Goal: Task Accomplishment & Management: Manage account settings

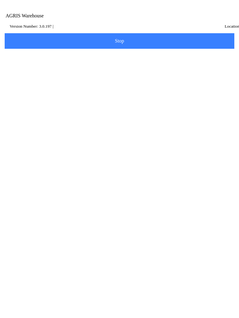
click at [2, 22] on main "Log into the app! AGRIS Username AGRIS Password Log in Change Dataset Connect t…" at bounding box center [119, 22] width 234 height 0
click at [3, 63] on div "Email" at bounding box center [119, 67] width 233 height 18
click at [2, 22] on main "Log into the app! AGRIS Username AGRIS Password Log in Change Dataset Connect t…" at bounding box center [119, 22] width 234 height 0
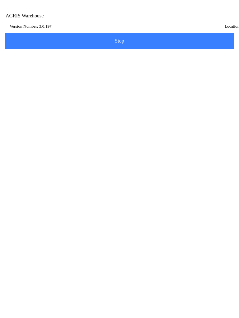
click at [2, 22] on main "Log into the app! AGRIS Username AGRIS Password Log in Change Dataset Connect t…" at bounding box center [119, 22] width 234 height 0
click at [2, 30] on ion-footer "Version Number: 3.0.197 | Location:" at bounding box center [124, 26] width 245 height 9
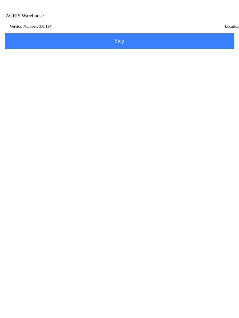
click at [31, 22] on main "Connect to your Dataset! Email Password Select Dataset Close" at bounding box center [119, 22] width 233 height 0
click at [31, 62] on label "Email" at bounding box center [119, 66] width 223 height 17
click at [31, 63] on input "Email" at bounding box center [114, 69] width 213 height 12
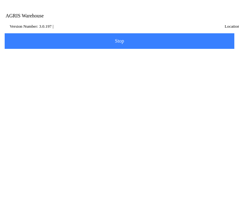
click at [31, 124] on form "Email Password Select Dataset Close" at bounding box center [119, 98] width 233 height 80
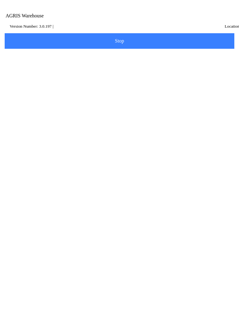
click at [31, 22] on main "Connect to your Dataset! Email Password Select Dataset Close" at bounding box center [119, 22] width 233 height 0
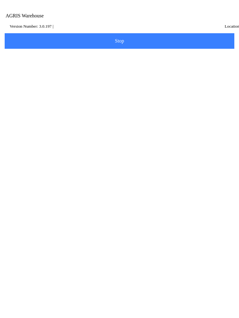
click at [31, 30] on ion-col "Version Number: 3.0.197 |" at bounding box center [95, 26] width 175 height 9
click at [62, 22] on main "Connect to your Dataset! Email Password Select Dataset Close" at bounding box center [119, 22] width 233 height 0
click at [62, 62] on label "Email" at bounding box center [119, 66] width 223 height 17
click at [62, 63] on input "Email" at bounding box center [114, 69] width 213 height 12
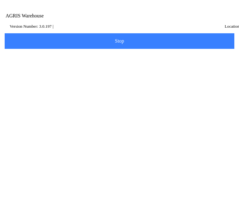
click at [62, 124] on form "Email Password Select Dataset Close" at bounding box center [119, 98] width 233 height 80
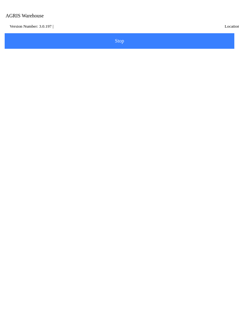
click at [62, 22] on main "Connect to your Dataset! Email Password Select Dataset Close" at bounding box center [119, 22] width 233 height 0
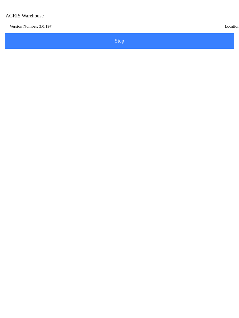
click at [62, 30] on ion-col "Version Number: 3.0.197 |" at bounding box center [95, 26] width 175 height 9
click at [93, 22] on main "Connect to your Dataset! Email Password Select Dataset Close" at bounding box center [119, 22] width 233 height 0
click at [93, 62] on label "Email" at bounding box center [119, 66] width 223 height 17
click at [93, 63] on input "Email" at bounding box center [114, 69] width 213 height 12
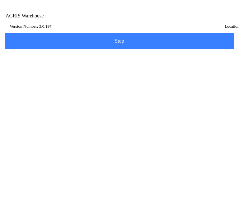
click at [93, 124] on form "Email Password Select Dataset Close" at bounding box center [119, 98] width 233 height 80
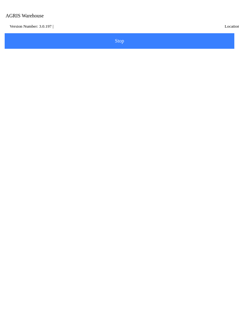
click at [93, 22] on main "Connect to your Dataset! Email Password Select Dataset Close" at bounding box center [119, 22] width 233 height 0
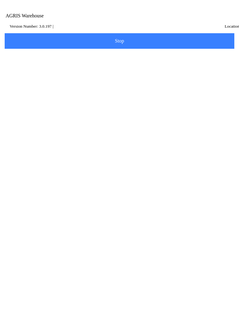
click at [93, 30] on ion-col "Version Number: 3.0.197 |" at bounding box center [95, 26] width 175 height 9
click at [124, 22] on main "Connect to your Dataset! Email Password Select Dataset Close" at bounding box center [119, 22] width 233 height 0
click at [124, 62] on label "Email" at bounding box center [119, 66] width 223 height 17
click at [124, 63] on input "Email" at bounding box center [114, 69] width 213 height 12
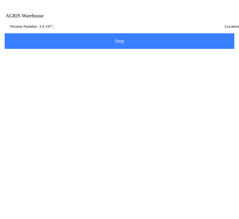
click at [124, 124] on form "Email Password Select Dataset Close" at bounding box center [119, 98] width 233 height 80
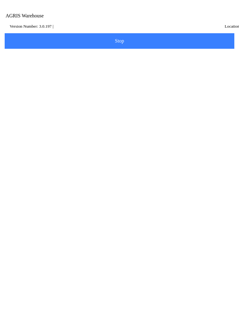
click at [124, 22] on main "Connect to your Dataset! Email Password Select Dataset Close" at bounding box center [119, 22] width 233 height 0
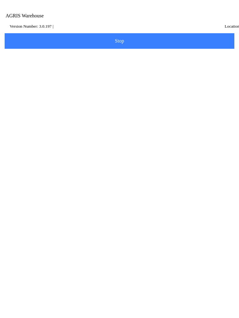
click at [124, 30] on ion-col "Version Number: 3.0.197 |" at bounding box center [95, 26] width 175 height 9
click at [155, 22] on main "Connect to your Dataset! Email Password Select Dataset Close" at bounding box center [119, 22] width 233 height 0
click at [155, 62] on label "Email" at bounding box center [119, 66] width 223 height 17
click at [155, 63] on input "Email" at bounding box center [114, 69] width 213 height 12
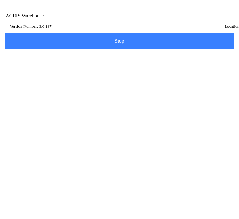
click at [155, 124] on form "Email Password Select Dataset Close" at bounding box center [119, 98] width 233 height 80
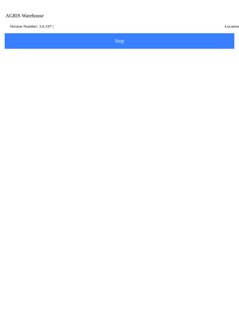
click at [155, 22] on main "Connect to your Dataset! Email Password Select Dataset Close" at bounding box center [119, 22] width 233 height 0
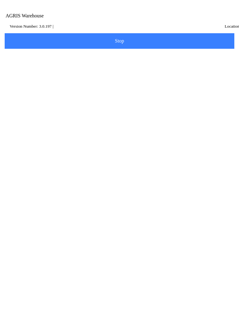
click at [155, 30] on ion-col "Version Number: 3.0.197 |" at bounding box center [95, 26] width 175 height 9
click at [187, 22] on main "Connect to your Dataset! Email Password Select Dataset Close" at bounding box center [119, 22] width 233 height 0
click at [187, 62] on label "Email" at bounding box center [119, 66] width 223 height 17
click at [187, 63] on input "Email" at bounding box center [114, 69] width 213 height 12
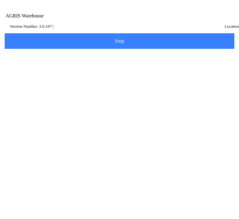
click at [187, 124] on form "Email Password Select Dataset Close" at bounding box center [119, 98] width 233 height 80
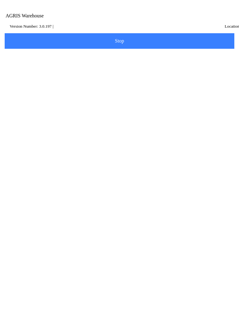
click at [187, 22] on main "Connect to your Dataset! Email Password Select Dataset Close" at bounding box center [119, 22] width 233 height 0
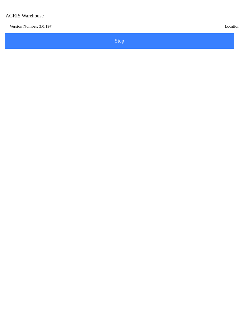
click at [187, 30] on ion-col "Location:" at bounding box center [212, 26] width 58 height 9
click at [218, 22] on main "Connect to your Dataset! Email Password Select Dataset Close" at bounding box center [119, 22] width 233 height 0
click at [218, 62] on label "Email" at bounding box center [119, 66] width 223 height 17
click at [218, 63] on input "Email" at bounding box center [114, 69] width 213 height 12
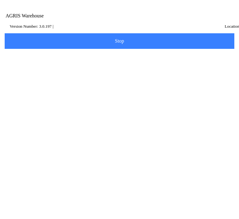
click at [218, 124] on form "Email Password Select Dataset Close" at bounding box center [119, 98] width 233 height 80
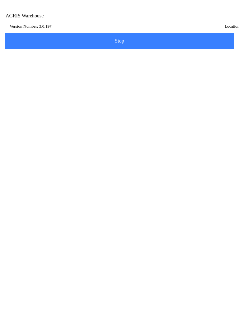
click at [218, 22] on main "Connect to your Dataset! Email Password Select Dataset Close" at bounding box center [119, 22] width 233 height 0
